Goal: Find specific page/section: Find specific page/section

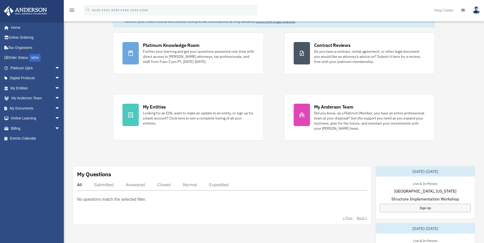
scroll to position [102, 0]
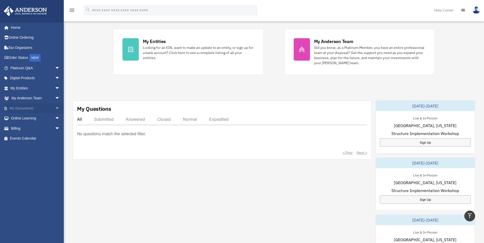
click at [55, 106] on span "arrow_drop_down" at bounding box center [60, 108] width 10 height 10
click at [34, 118] on link "Box" at bounding box center [37, 118] width 60 height 10
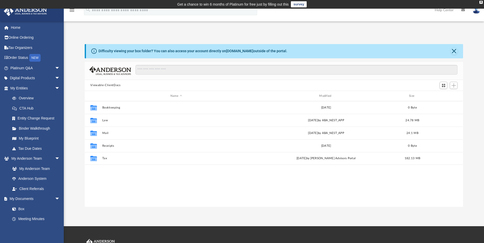
scroll to position [112, 374]
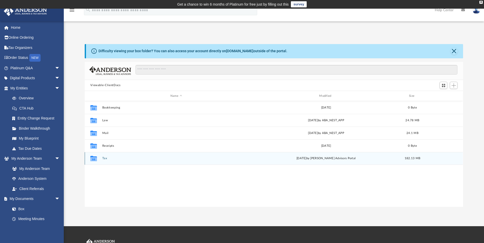
click at [101, 158] on div "Collaborated Folder Tax [DATE] by [PERSON_NAME] Advisors Portal 182.13 MB" at bounding box center [274, 158] width 378 height 13
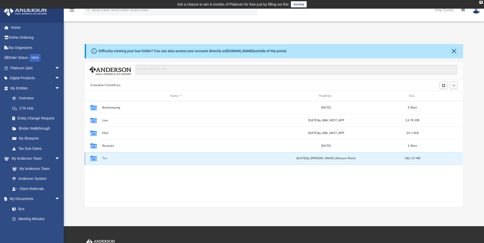
click at [92, 159] on icon "grid" at bounding box center [93, 159] width 7 height 4
click at [102, 158] on button "Tax" at bounding box center [176, 158] width 148 height 3
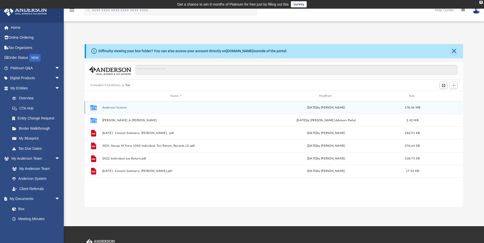
click at [110, 105] on div "Collaborated Folder Anderson System Mon May 20 2024 by Ashley Freeman 178.46 MB" at bounding box center [274, 107] width 378 height 13
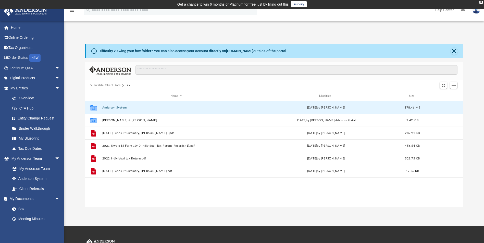
click at [105, 107] on button "Anderson System" at bounding box center [176, 107] width 148 height 3
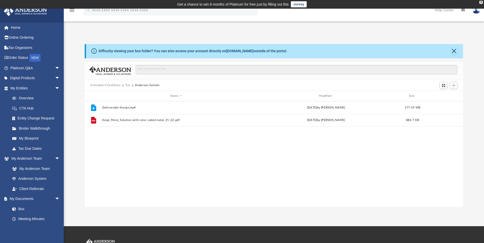
click at [107, 86] on button "Viewable-ClientDocs" at bounding box center [105, 85] width 30 height 5
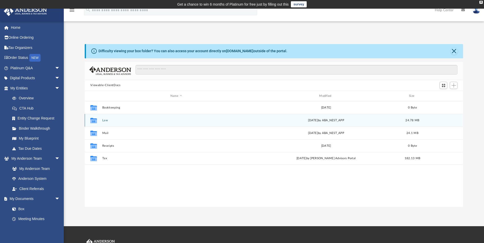
click at [118, 124] on div "Collaborated Folder Law Fri Oct 3 2025 by ABA_NEST_APP 24.78 MB" at bounding box center [274, 120] width 378 height 13
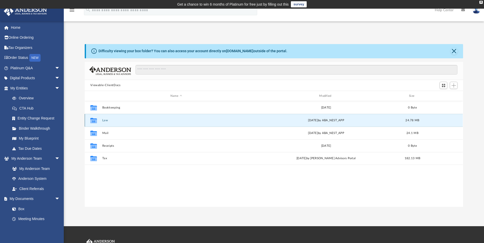
click at [104, 120] on button "Law" at bounding box center [176, 120] width 148 height 3
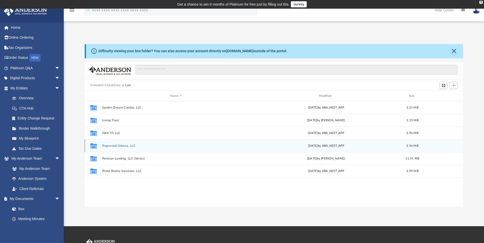
click at [108, 145] on button "Pagewood Odessa, LLC" at bounding box center [176, 145] width 148 height 3
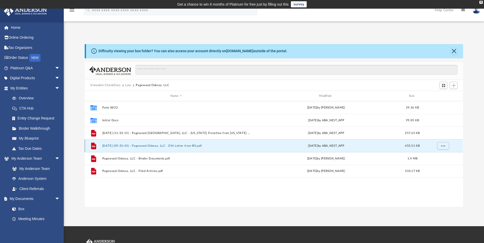
click at [110, 145] on button "2025.10.03 (09:35:43) - Pagewood Odessa, LLC - EIN Letter from IRS.pdf" at bounding box center [176, 145] width 148 height 3
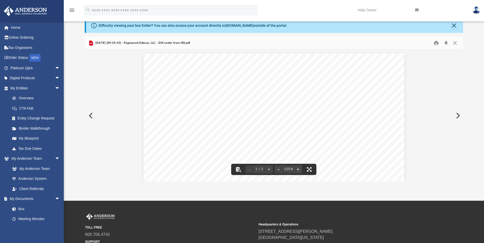
scroll to position [0, 0]
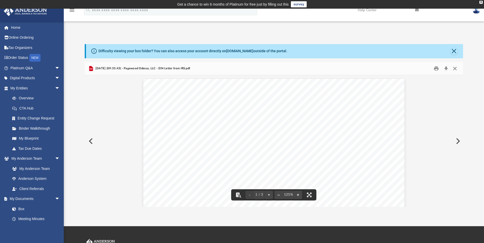
click at [455, 69] on button "Close" at bounding box center [454, 69] width 9 height 8
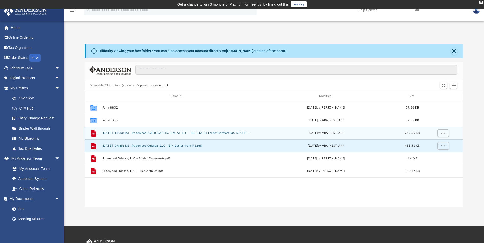
click at [144, 131] on div "File 2025.10.02 (11:33:15) - Pagewood Odessa, LLC - Texas Franchise from Texas …" at bounding box center [274, 133] width 378 height 13
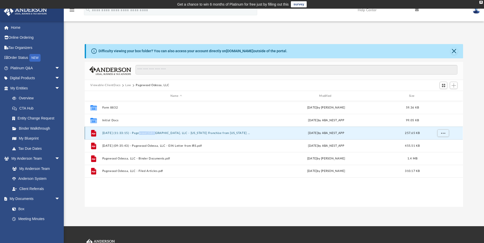
click at [144, 131] on div "File 2025.10.02 (11:33:15) - Pagewood Odessa, LLC - Texas Franchise from Texas …" at bounding box center [274, 133] width 378 height 13
drag, startPoint x: 144, startPoint y: 131, endPoint x: 124, endPoint y: 130, distance: 20.4
click at [124, 130] on div "File 2025.10.02 (11:33:15) - Pagewood Odessa, LLC - Texas Franchise from Texas …" at bounding box center [274, 133] width 378 height 13
click at [118, 132] on button "2025.10.02 (11:33:15) - Pagewood Odessa, LLC - Texas Franchise from Texas Compt…" at bounding box center [176, 133] width 148 height 3
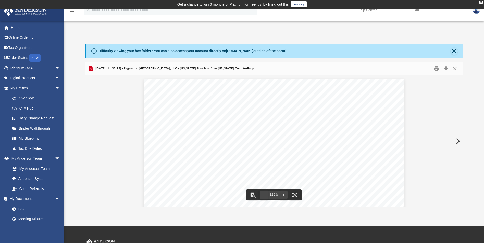
click at [458, 142] on button "Preview" at bounding box center [457, 141] width 11 height 14
click at [91, 141] on button "Preview" at bounding box center [90, 141] width 11 height 14
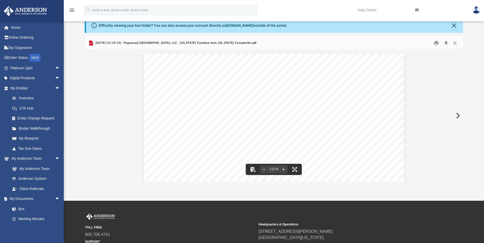
click at [458, 115] on button "Preview" at bounding box center [457, 116] width 11 height 14
click at [458, 116] on button "Preview" at bounding box center [457, 116] width 11 height 14
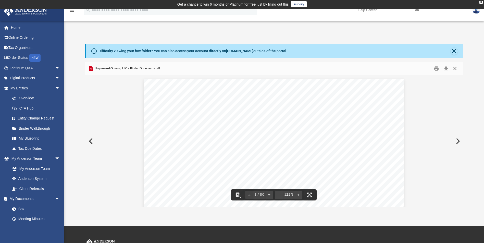
click at [454, 68] on button "Close" at bounding box center [454, 69] width 9 height 8
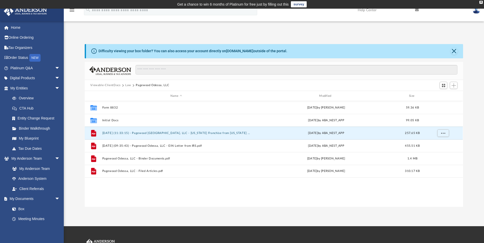
click at [112, 86] on button "Viewable-ClientDocs" at bounding box center [105, 85] width 30 height 5
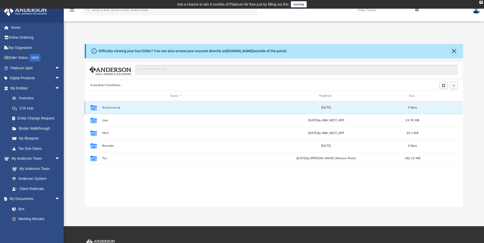
click at [110, 106] on button "Bookkeeping" at bounding box center [176, 107] width 148 height 3
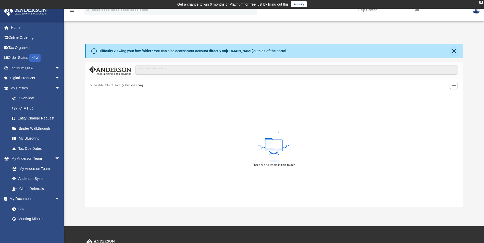
click at [102, 85] on button "Viewable-ClientDocs" at bounding box center [105, 85] width 30 height 5
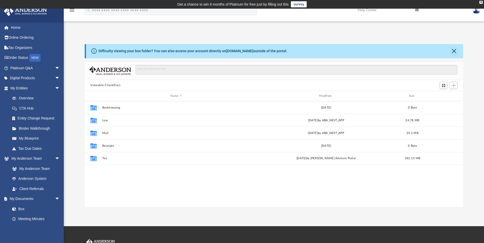
scroll to position [112, 374]
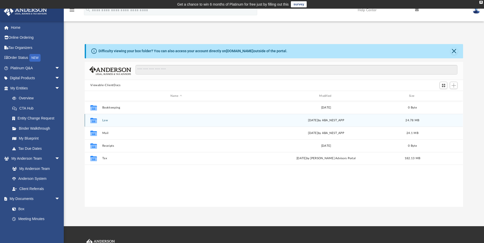
click at [104, 119] on button "Law" at bounding box center [176, 120] width 148 height 3
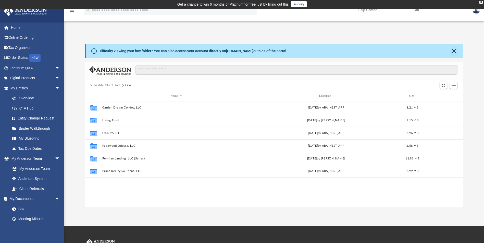
click at [107, 84] on button "Viewable-ClientDocs" at bounding box center [105, 85] width 30 height 5
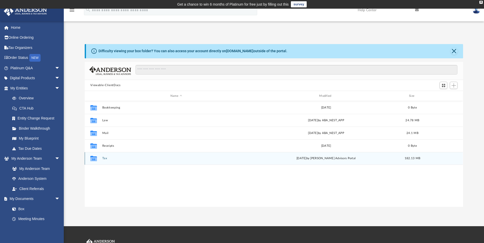
click at [103, 157] on button "Tax" at bounding box center [176, 158] width 148 height 3
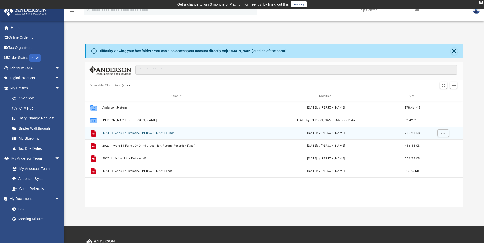
click at [137, 136] on div "File 2.21.25- Consult Summary, Nwojo, Elizabeth - Arash, .pdf Fri Feb 21 2025 b…" at bounding box center [274, 133] width 378 height 13
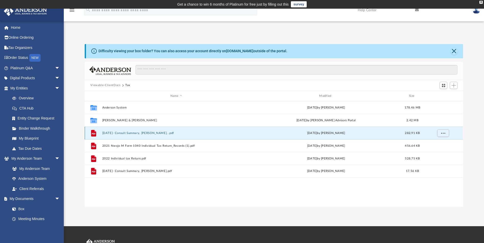
click at [131, 133] on button "2.21.25- Consult Summary, Nwojo, Elizabeth - Arash, .pdf" at bounding box center [176, 133] width 148 height 3
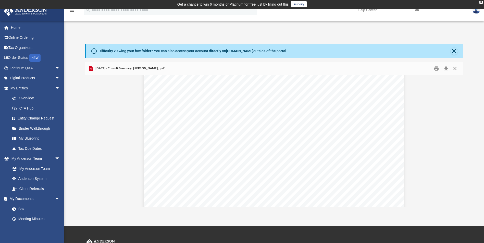
scroll to position [110, 0]
click at [456, 69] on button "Close" at bounding box center [454, 69] width 9 height 8
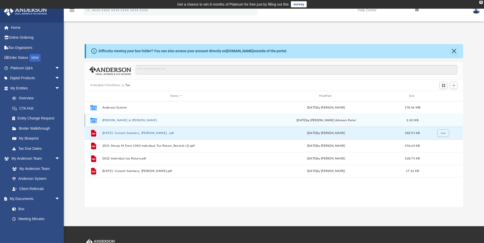
click at [127, 117] on div "Collaborated Folder Nwojo, Elizabeth & Elizabeth Tue Jul 15 2025 by Anderson Ad…" at bounding box center [274, 120] width 378 height 13
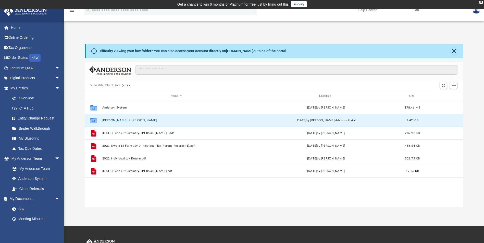
click at [120, 119] on button "Nwojo, Elizabeth & Elizabeth" at bounding box center [176, 120] width 148 height 3
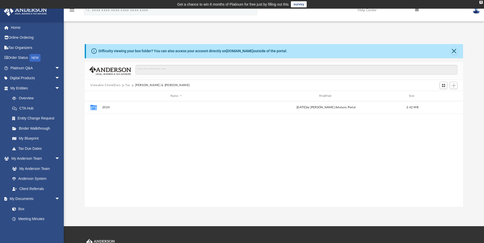
click at [112, 85] on button "Viewable-ClientDocs" at bounding box center [105, 85] width 30 height 5
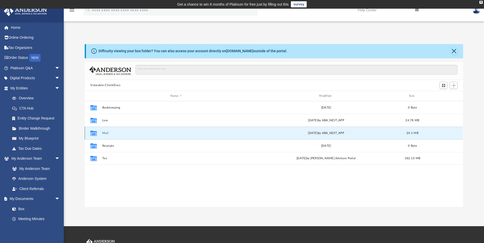
click at [104, 134] on button "Mail" at bounding box center [176, 133] width 148 height 3
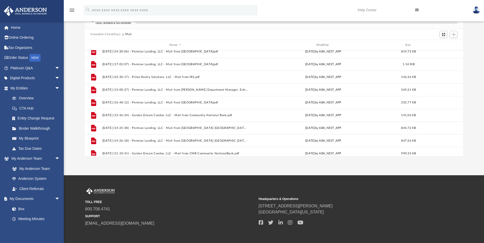
scroll to position [0, 0]
